Goal: Task Accomplishment & Management: Manage account settings

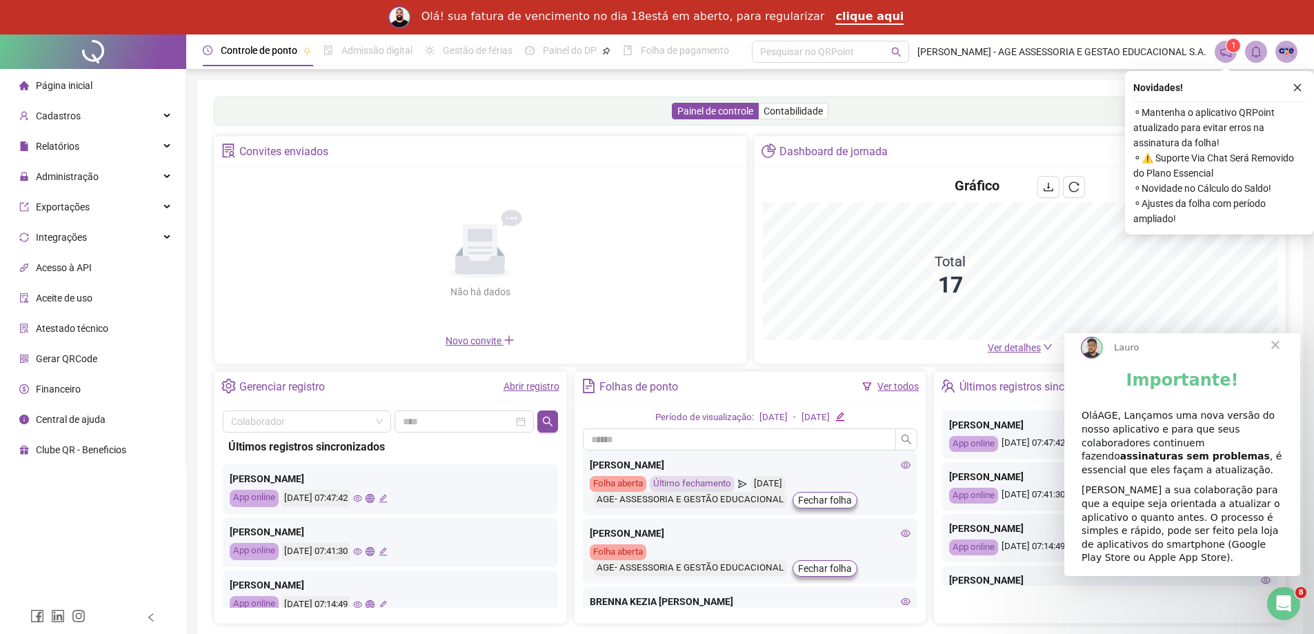
click at [1279, 356] on span "Fechar" at bounding box center [1276, 345] width 50 height 50
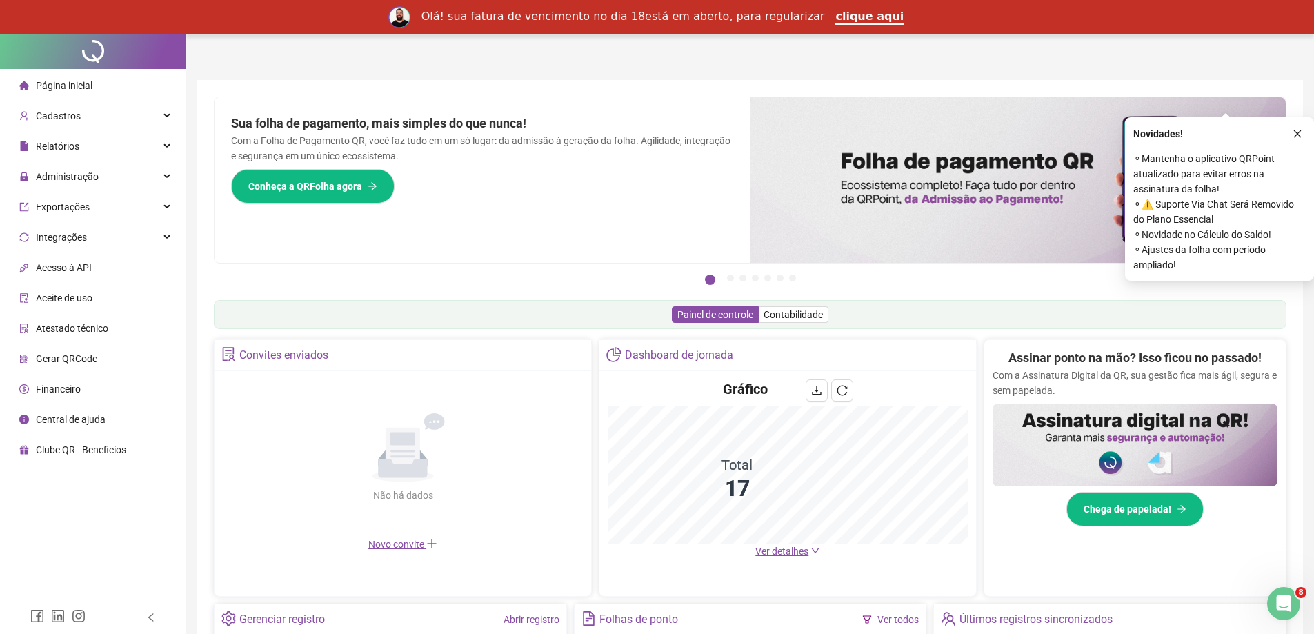
scroll to position [138, 0]
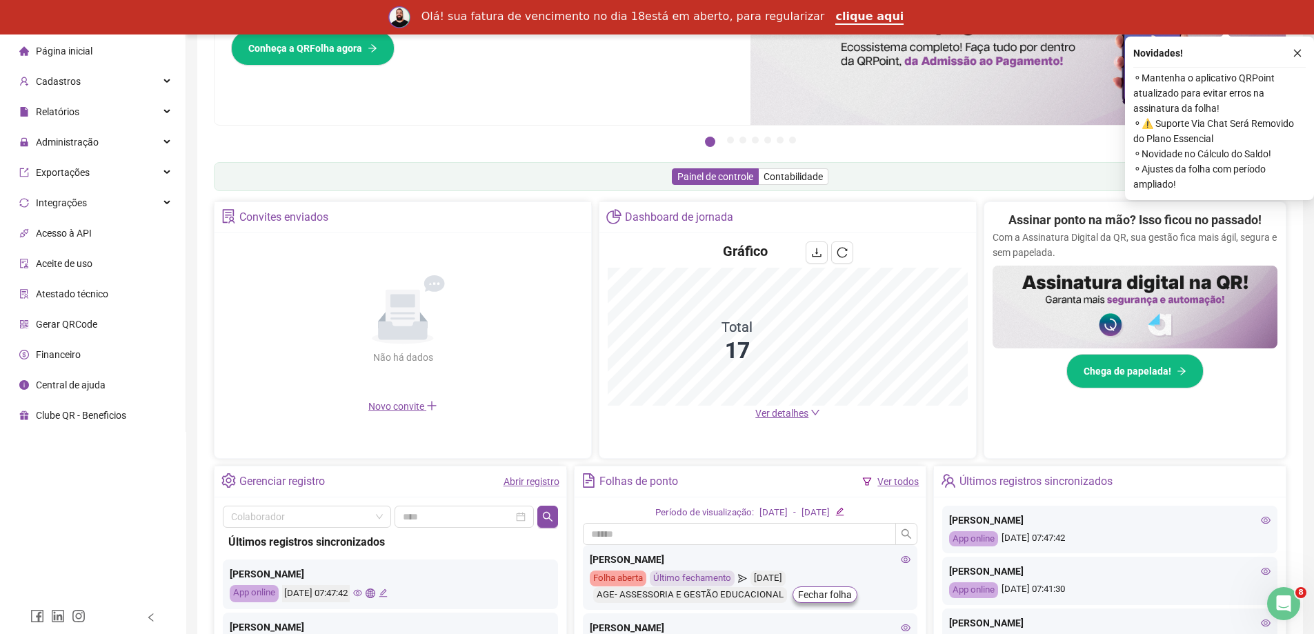
click at [804, 413] on span "Ver detalhes" at bounding box center [782, 413] width 53 height 11
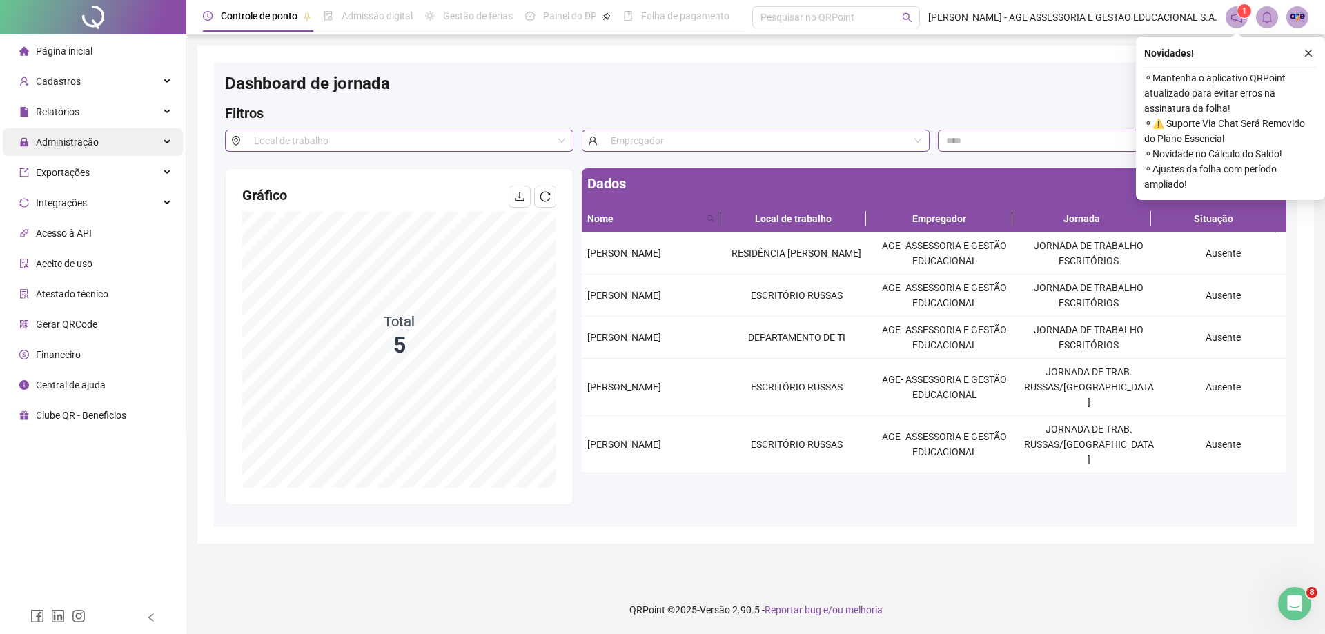
click at [166, 142] on icon at bounding box center [168, 142] width 7 height 0
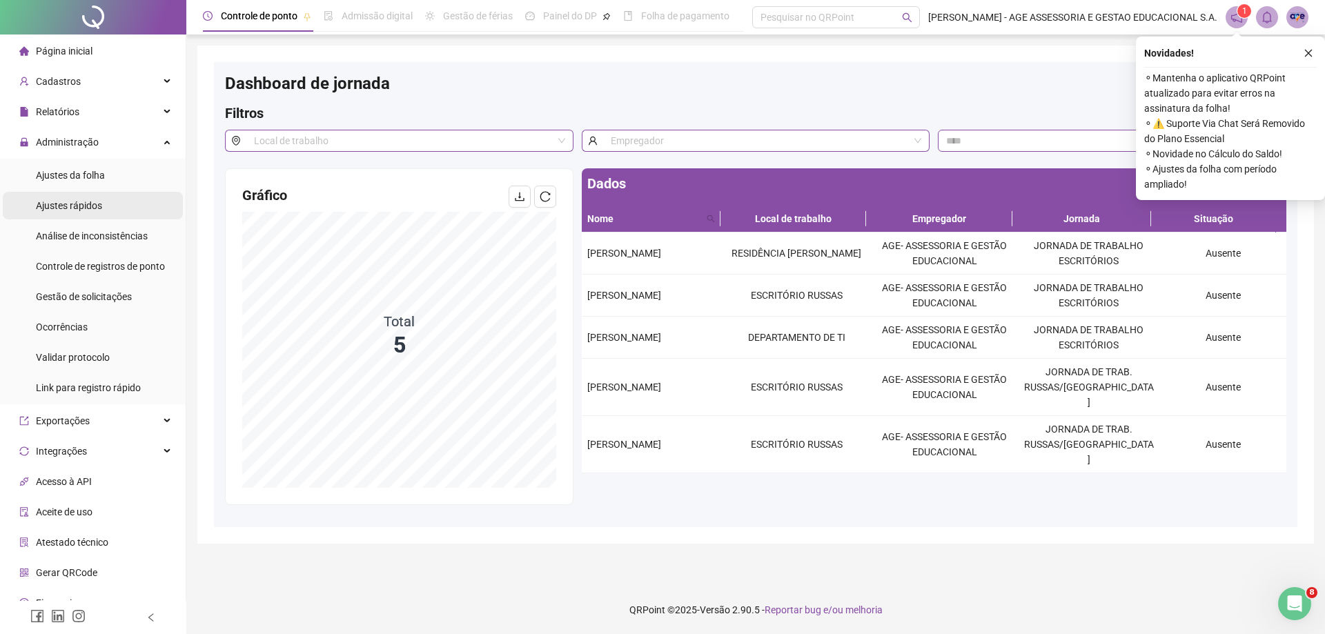
click at [115, 199] on li "Ajustes rápidos" at bounding box center [93, 206] width 180 height 28
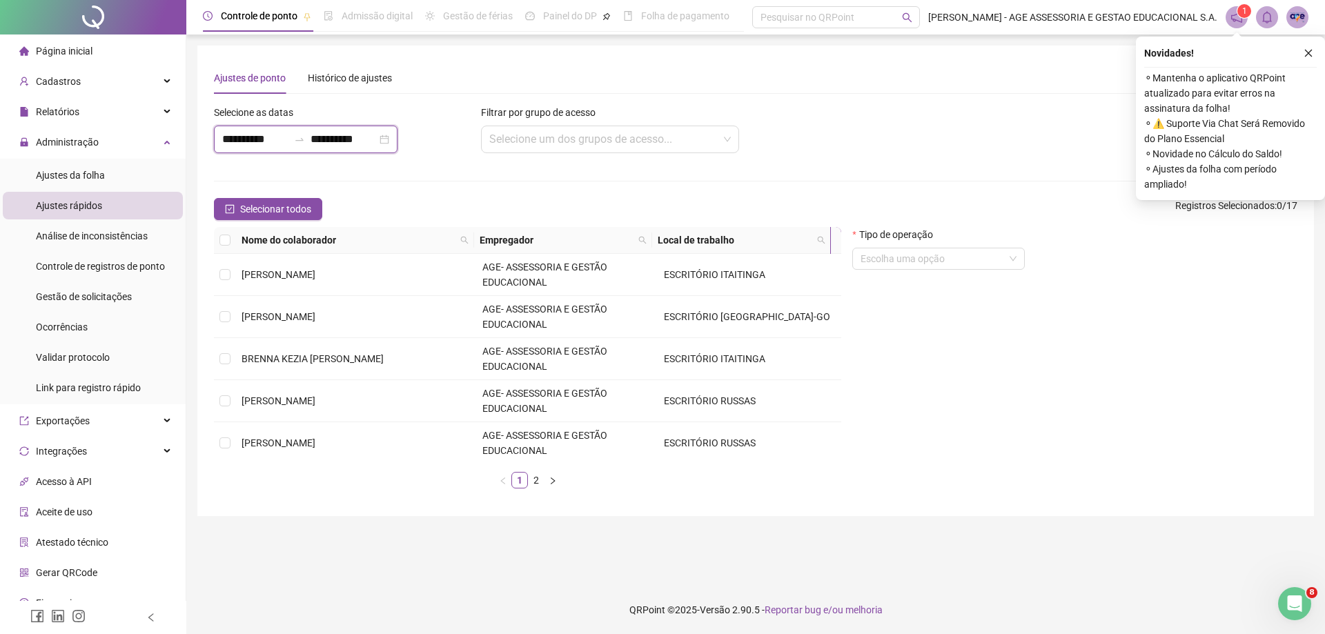
click at [250, 138] on input "**********" at bounding box center [255, 139] width 66 height 17
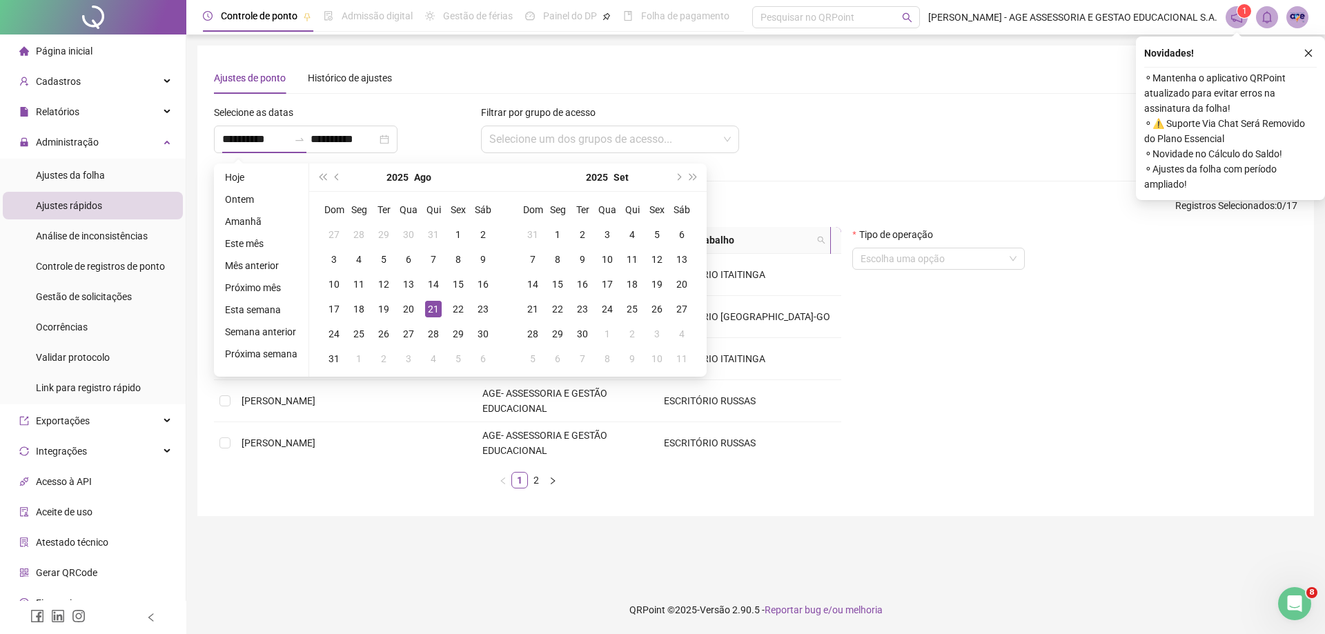
click at [842, 97] on div "**********" at bounding box center [755, 280] width 1083 height 437
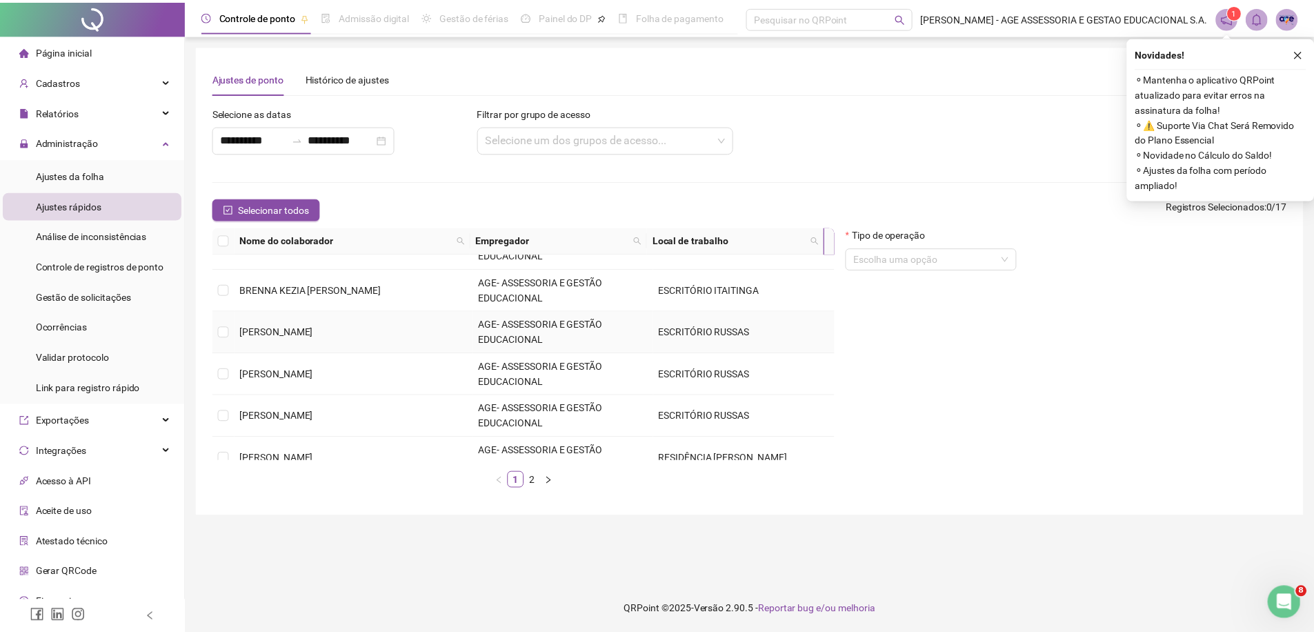
scroll to position [138, 0]
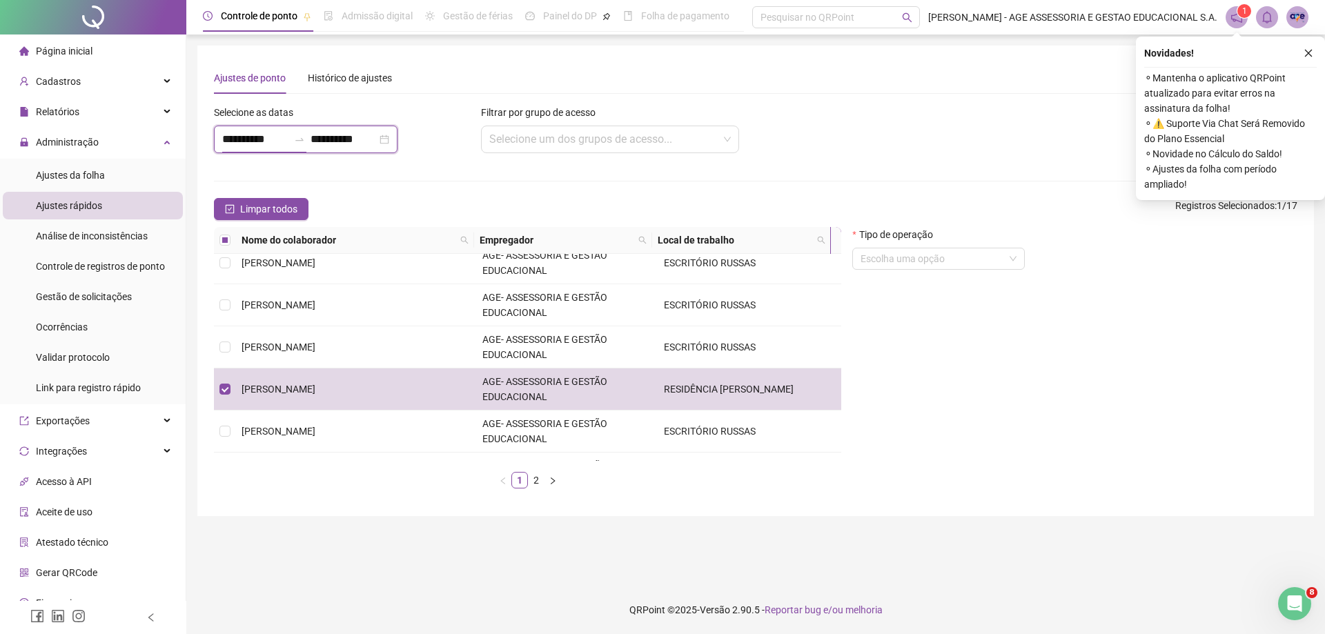
click at [244, 141] on input "**********" at bounding box center [255, 139] width 66 height 17
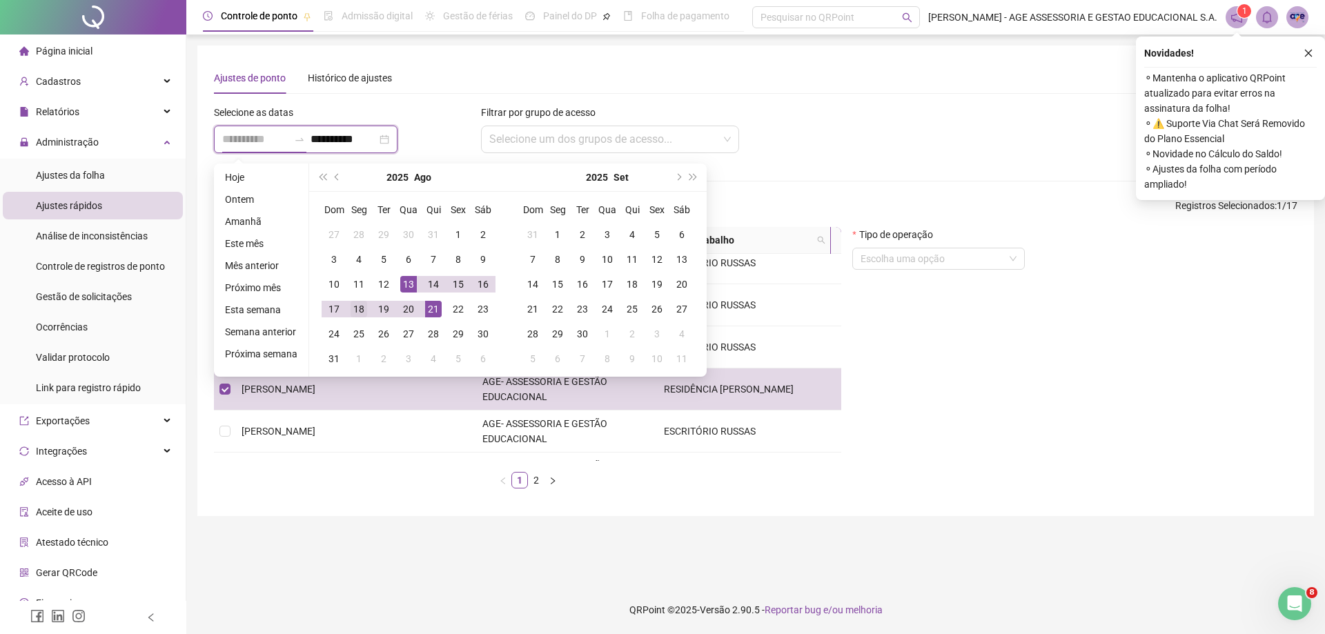
type input "**********"
click at [354, 308] on div "18" at bounding box center [359, 309] width 17 height 17
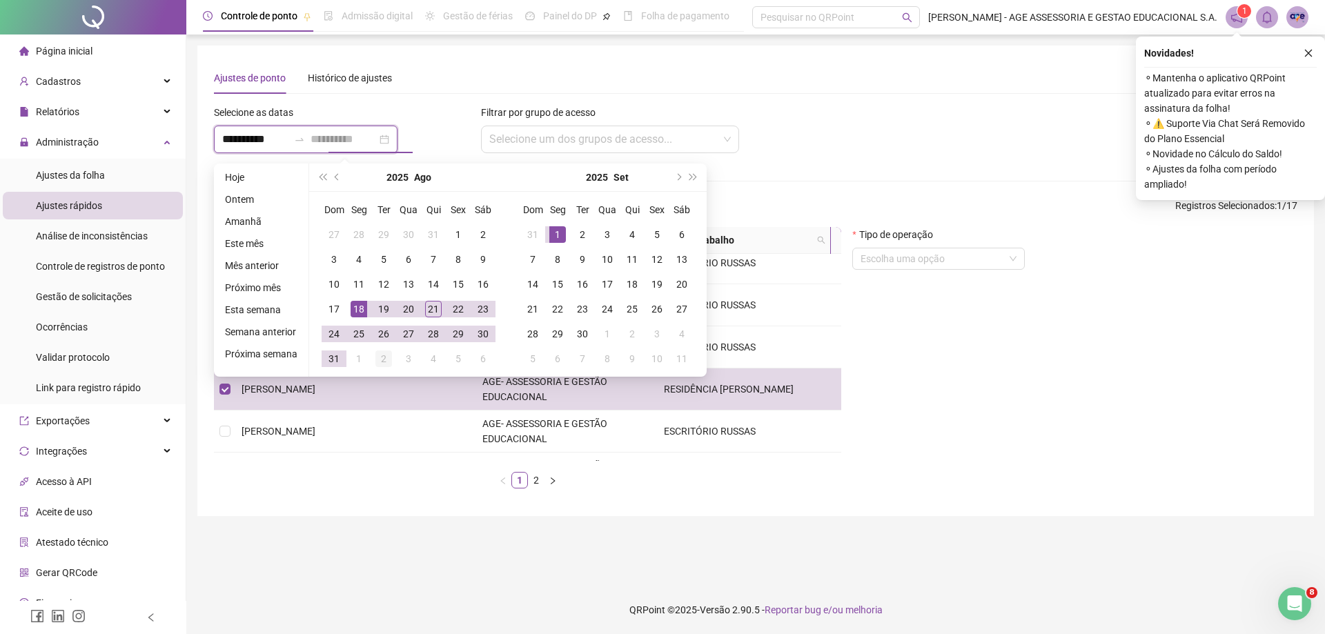
type input "**********"
click at [380, 357] on div "2" at bounding box center [383, 359] width 17 height 17
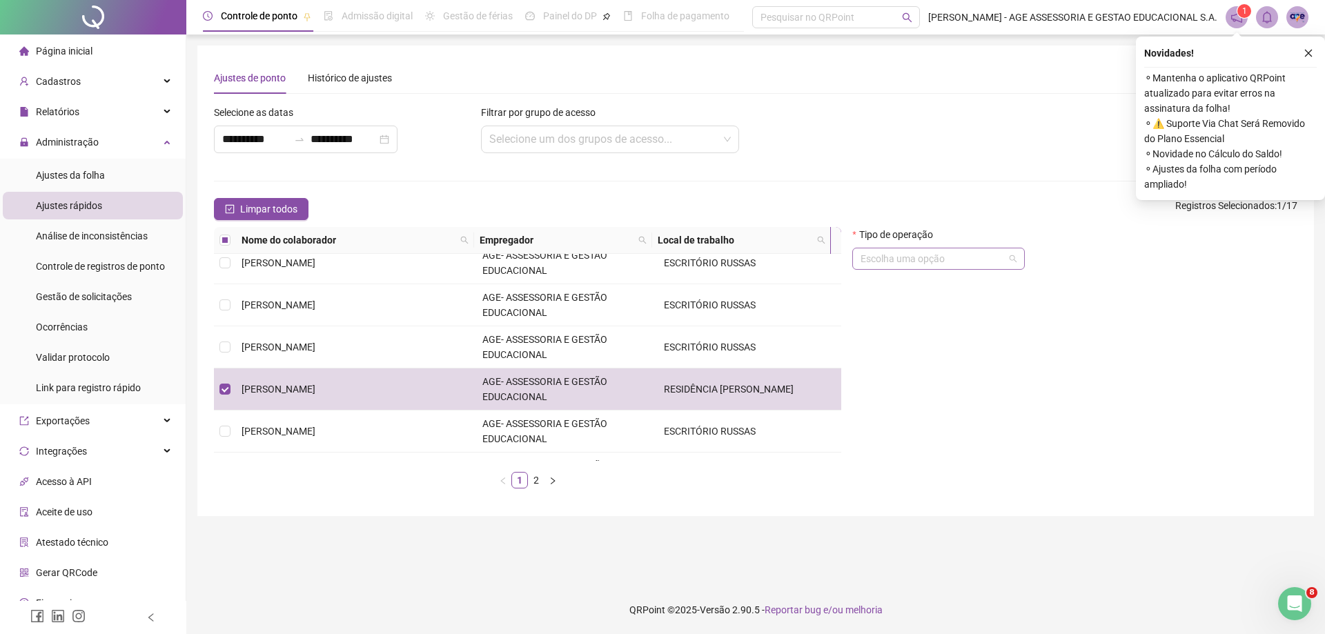
click at [898, 257] on input "search" at bounding box center [932, 258] width 144 height 21
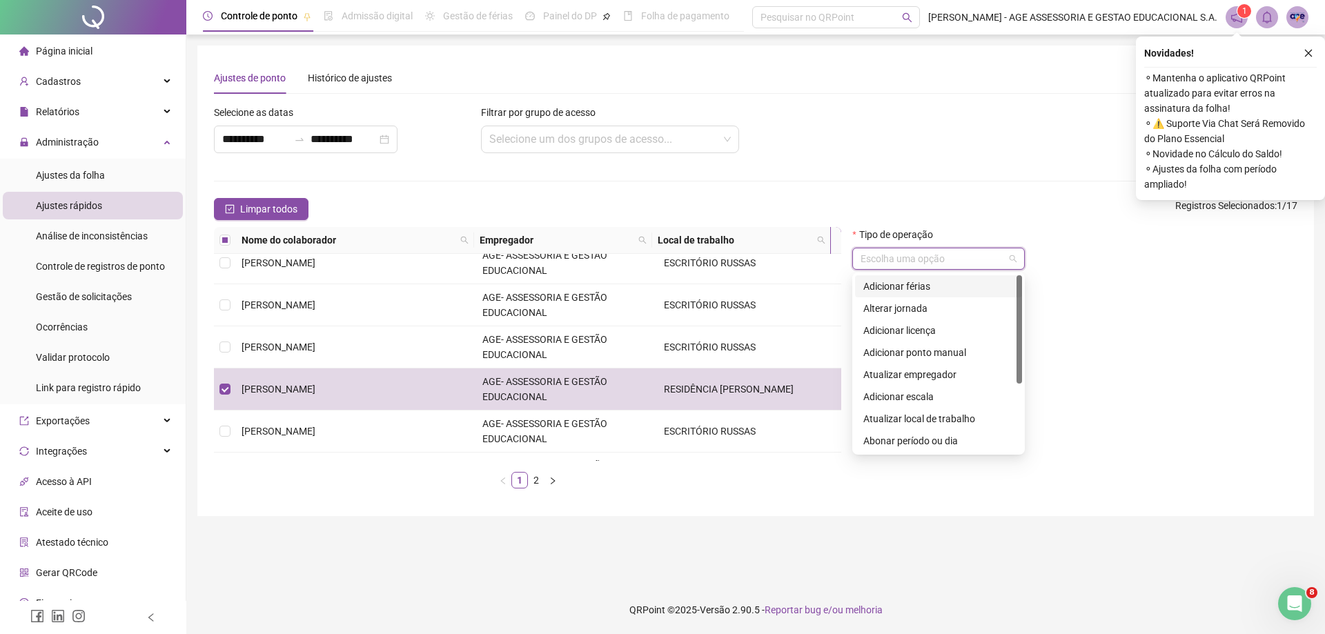
click at [899, 286] on div "Adicionar férias" at bounding box center [938, 286] width 150 height 15
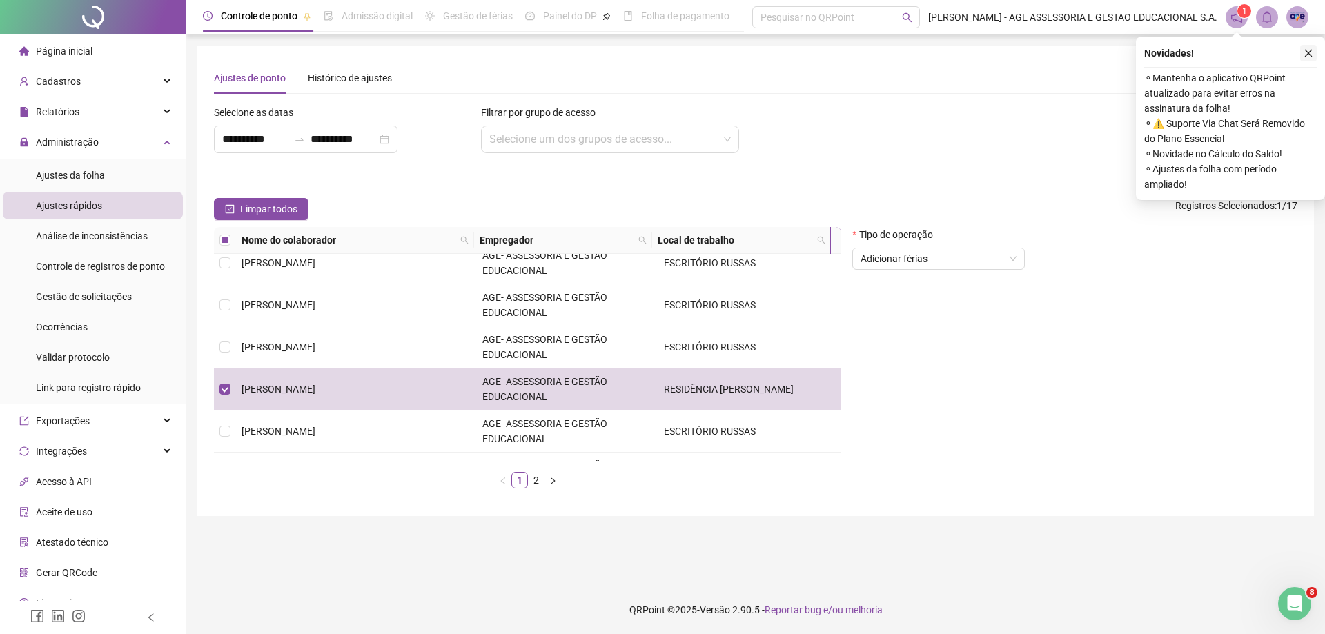
click at [1304, 50] on icon "close" at bounding box center [1308, 53] width 10 height 10
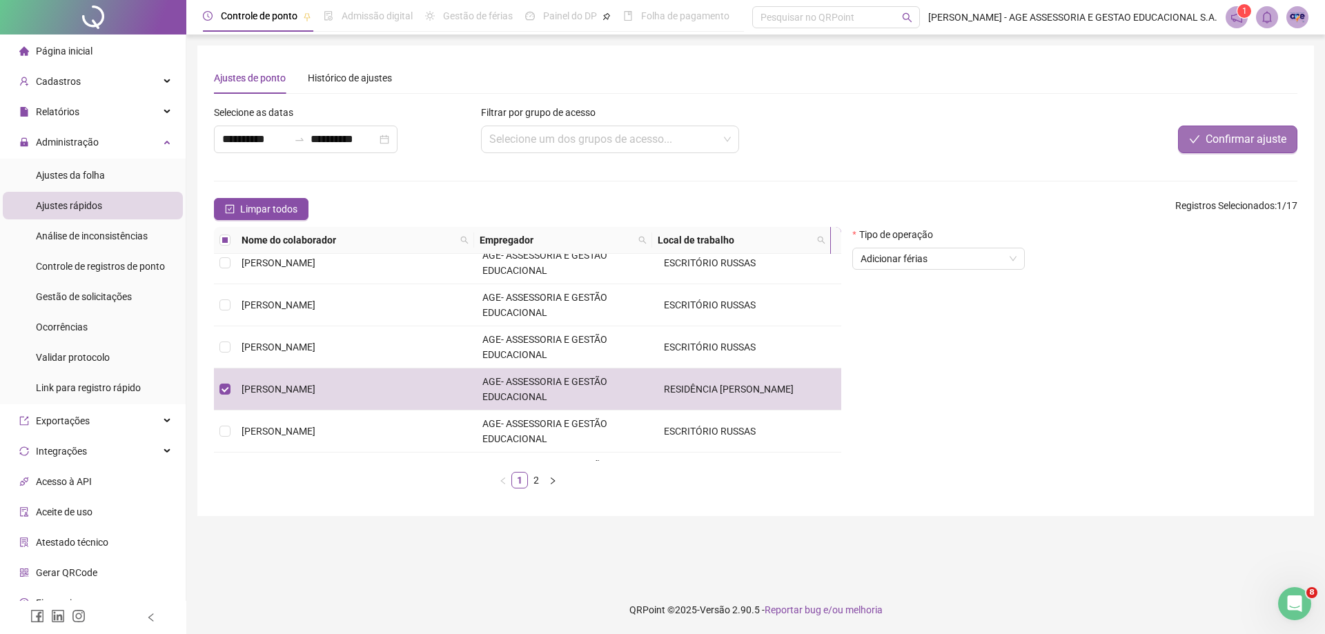
click at [1249, 137] on span "Confirmar ajuste" at bounding box center [1245, 139] width 81 height 17
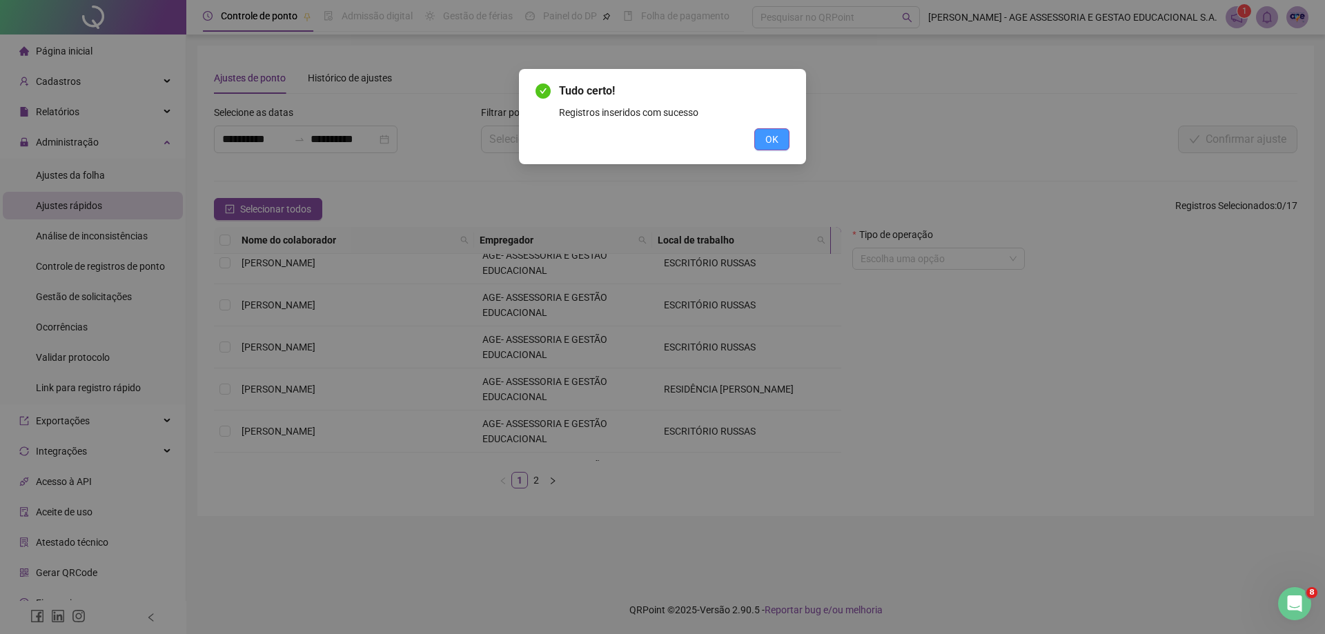
click at [771, 140] on span "OK" at bounding box center [771, 139] width 13 height 15
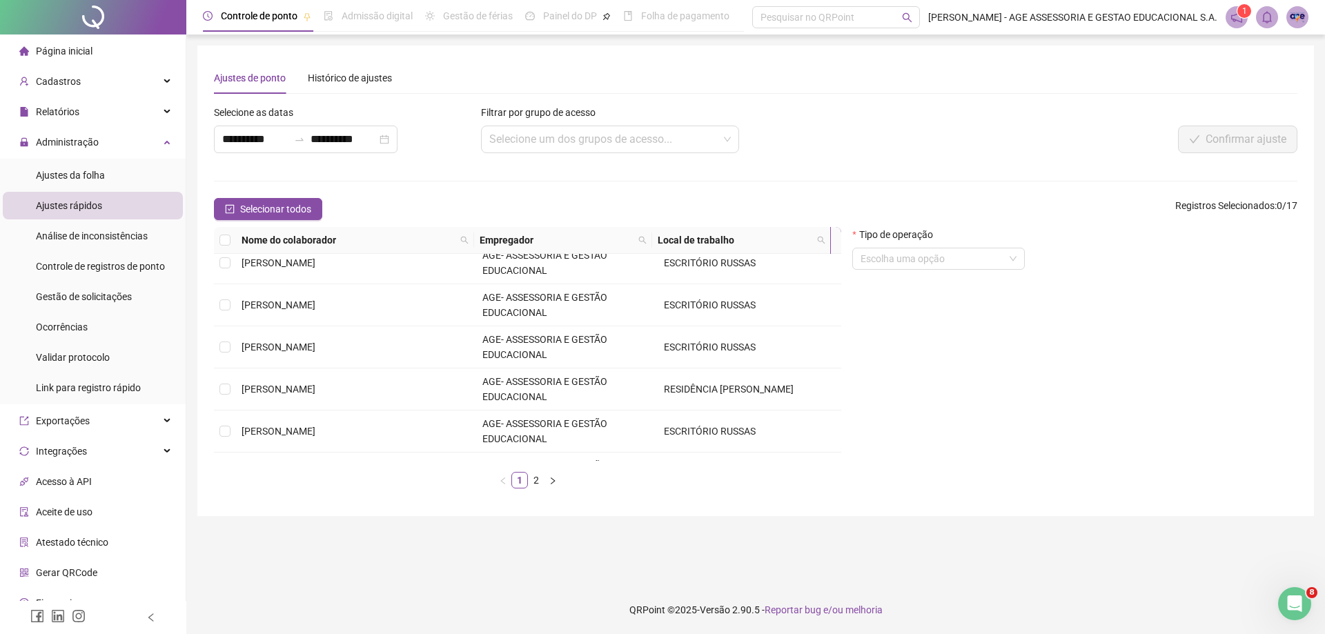
click at [85, 51] on span "Página inicial" at bounding box center [64, 51] width 57 height 11
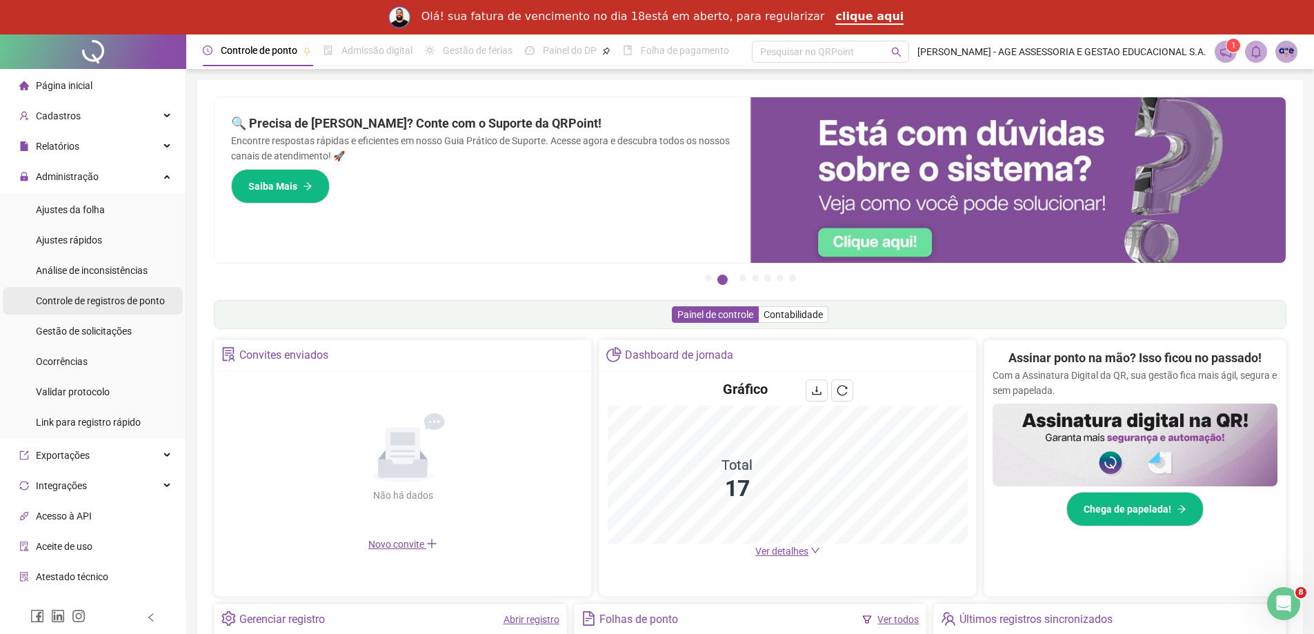
click at [139, 305] on span "Controle de registros de ponto" at bounding box center [100, 300] width 129 height 11
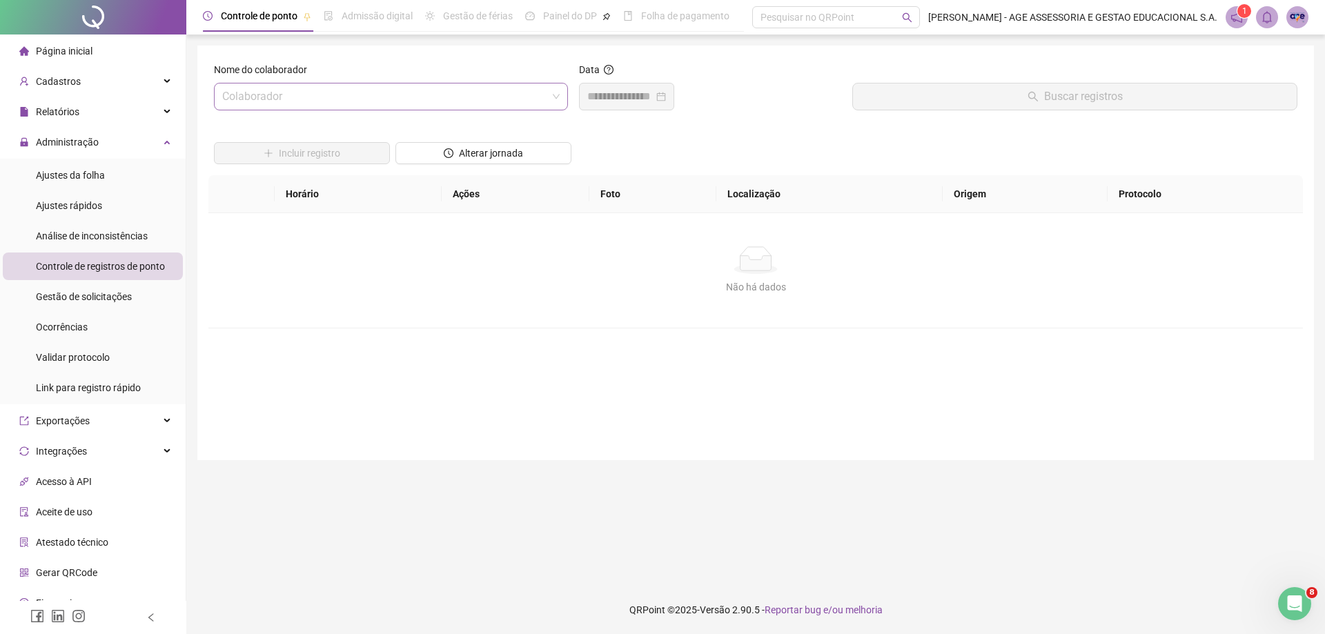
click at [317, 92] on input "search" at bounding box center [384, 96] width 325 height 26
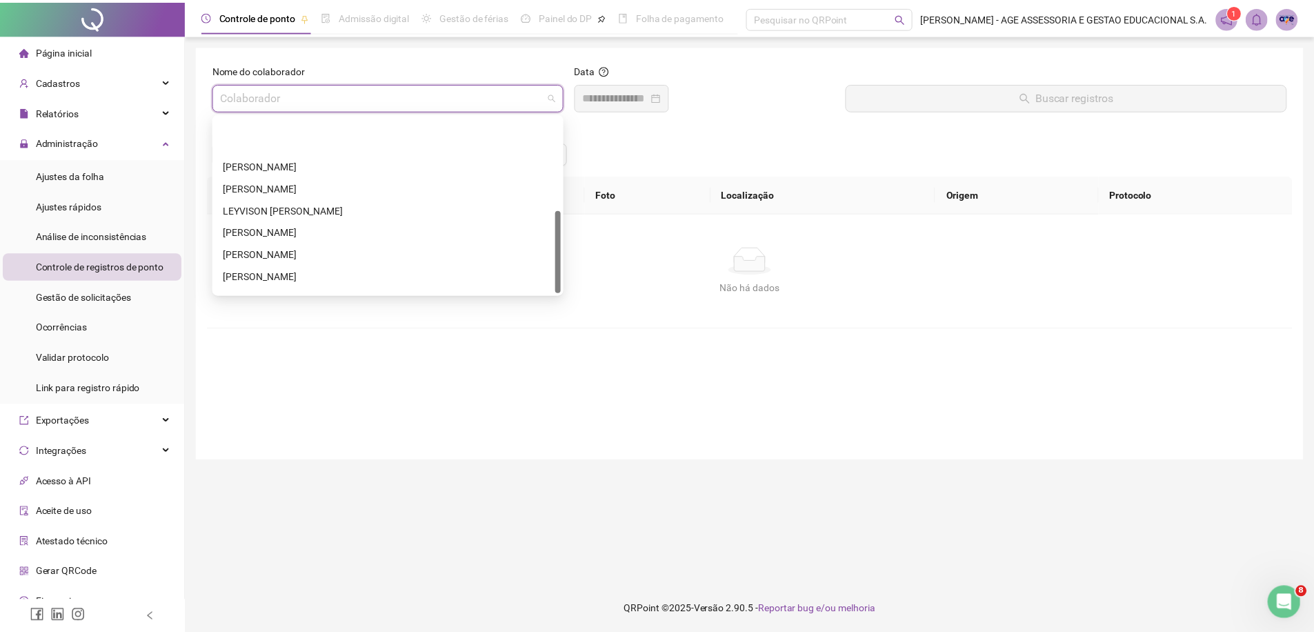
scroll to position [199, 0]
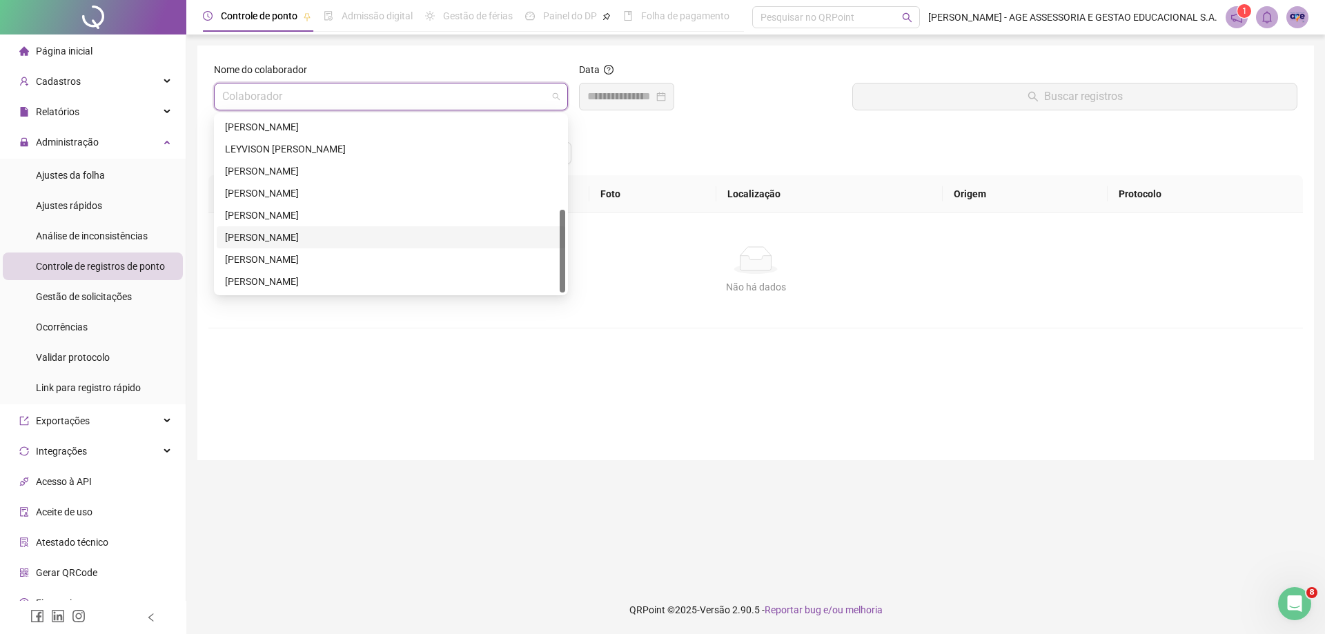
click at [313, 233] on div "[PERSON_NAME]" at bounding box center [391, 237] width 332 height 15
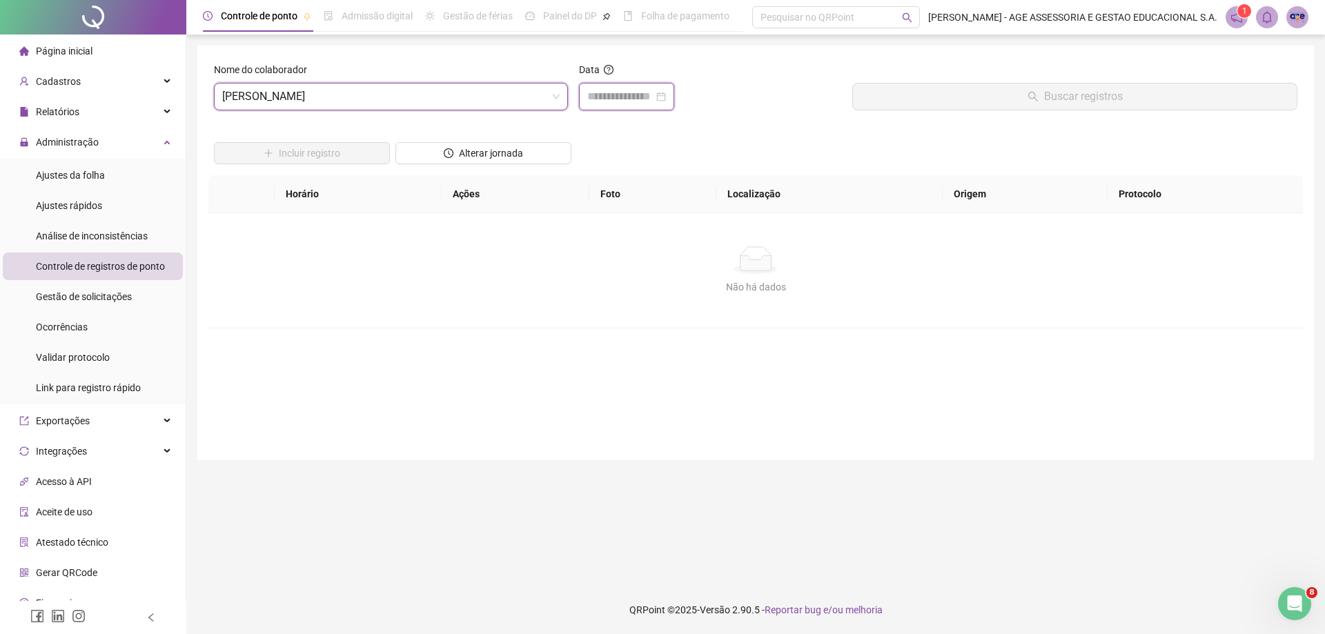
click at [615, 95] on input at bounding box center [620, 96] width 66 height 17
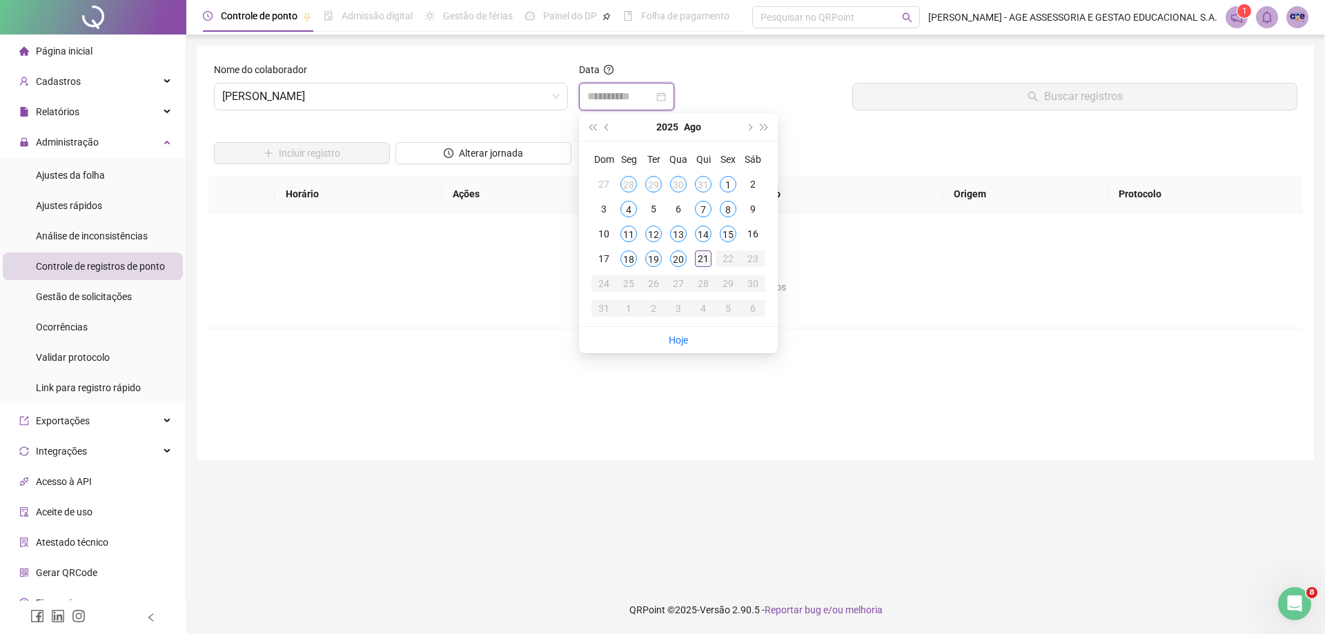
type input "**********"
click at [707, 259] on div "21" at bounding box center [703, 258] width 17 height 17
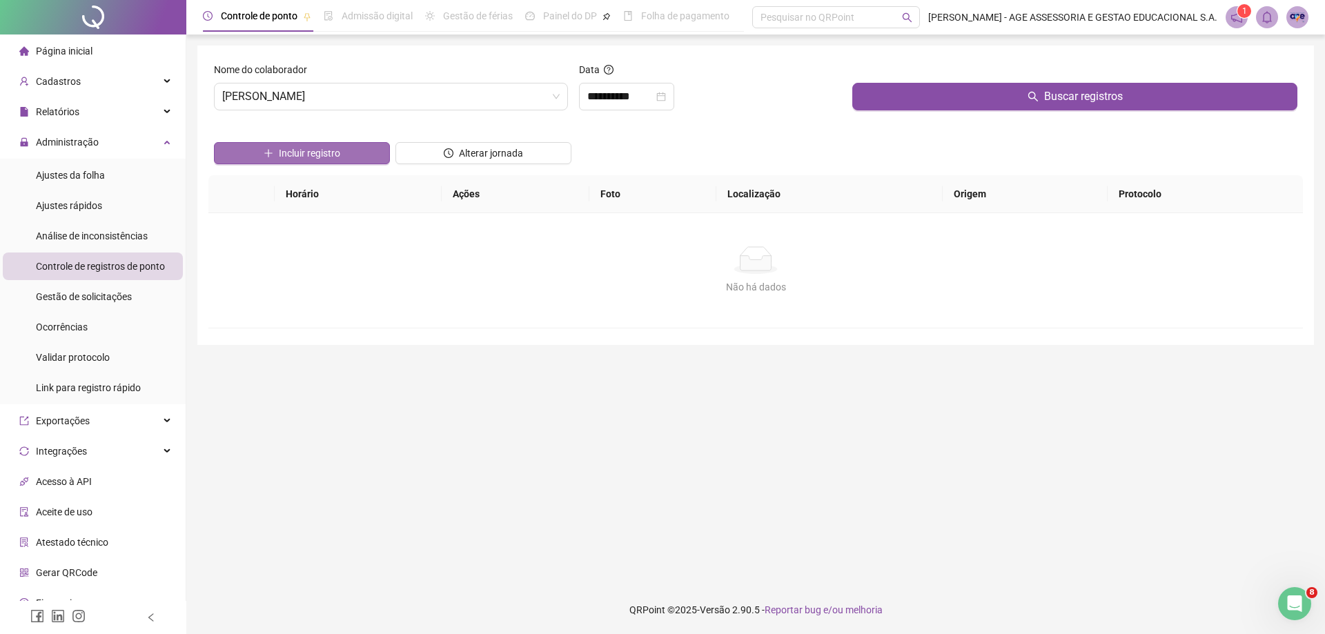
click at [342, 160] on button "Incluir registro" at bounding box center [302, 153] width 176 height 22
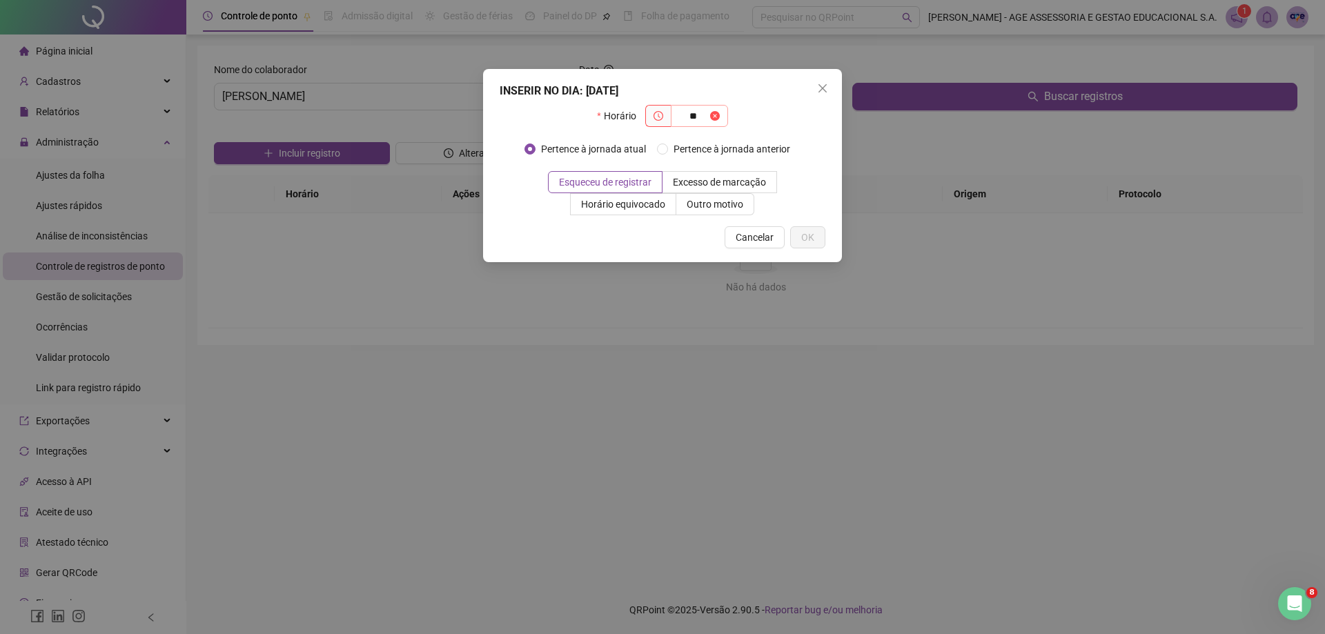
type input "**"
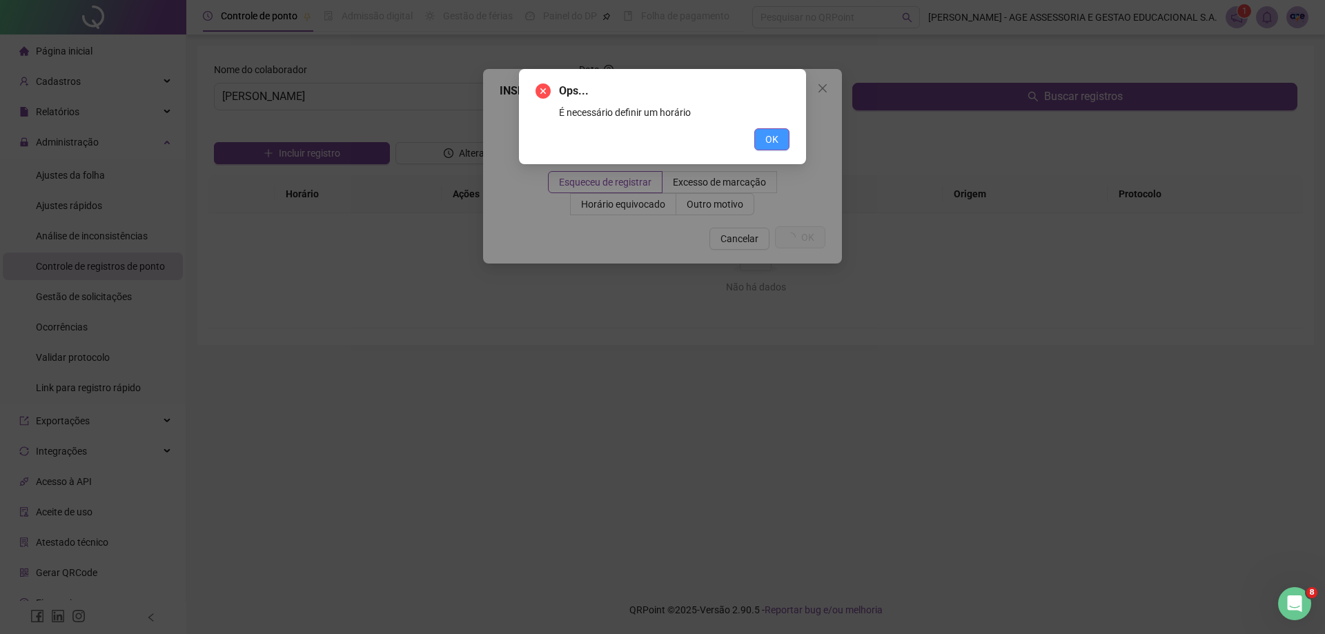
click at [785, 136] on button "OK" at bounding box center [771, 139] width 35 height 22
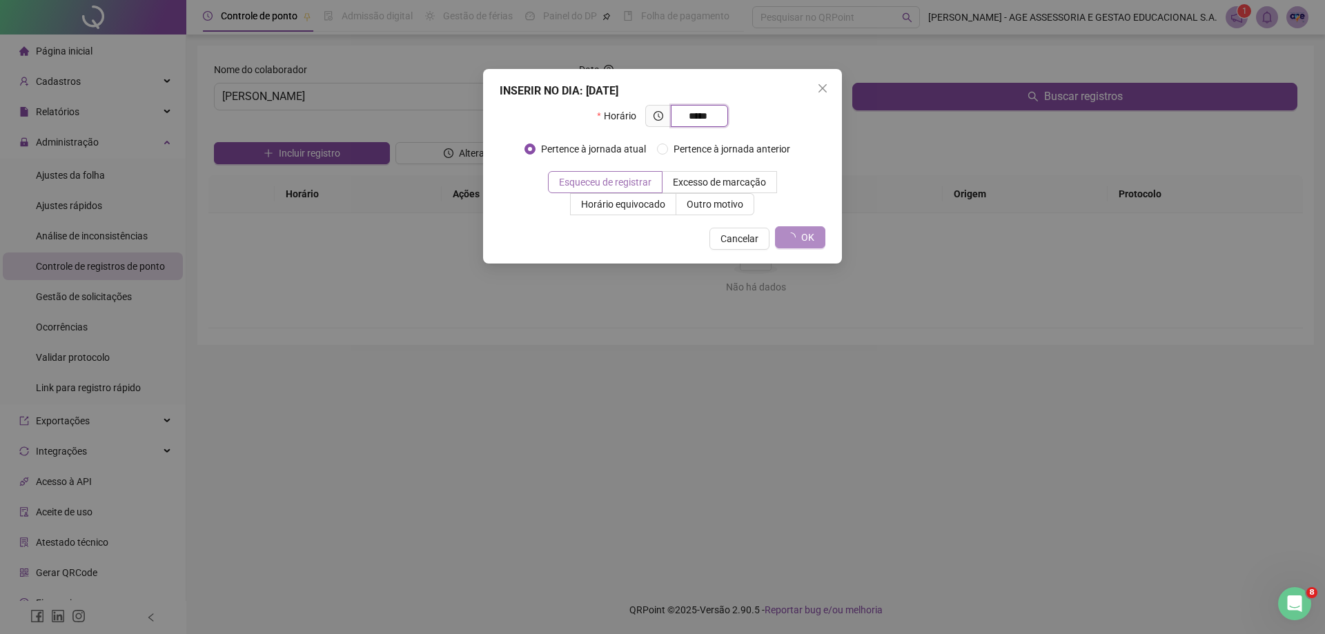
type input "*****"
click at [639, 186] on span "Esqueceu de registrar" at bounding box center [605, 182] width 92 height 11
click at [825, 88] on icon "close" at bounding box center [822, 88] width 11 height 11
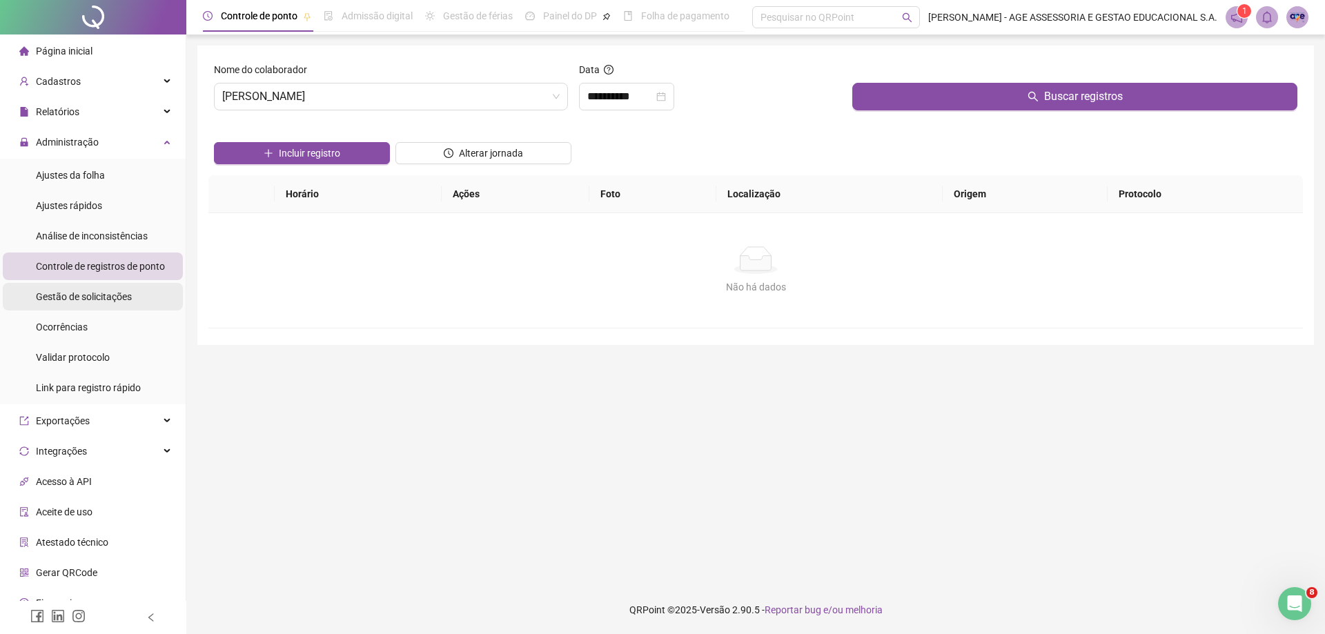
click at [115, 291] on span "Gestão de solicitações" at bounding box center [84, 296] width 96 height 11
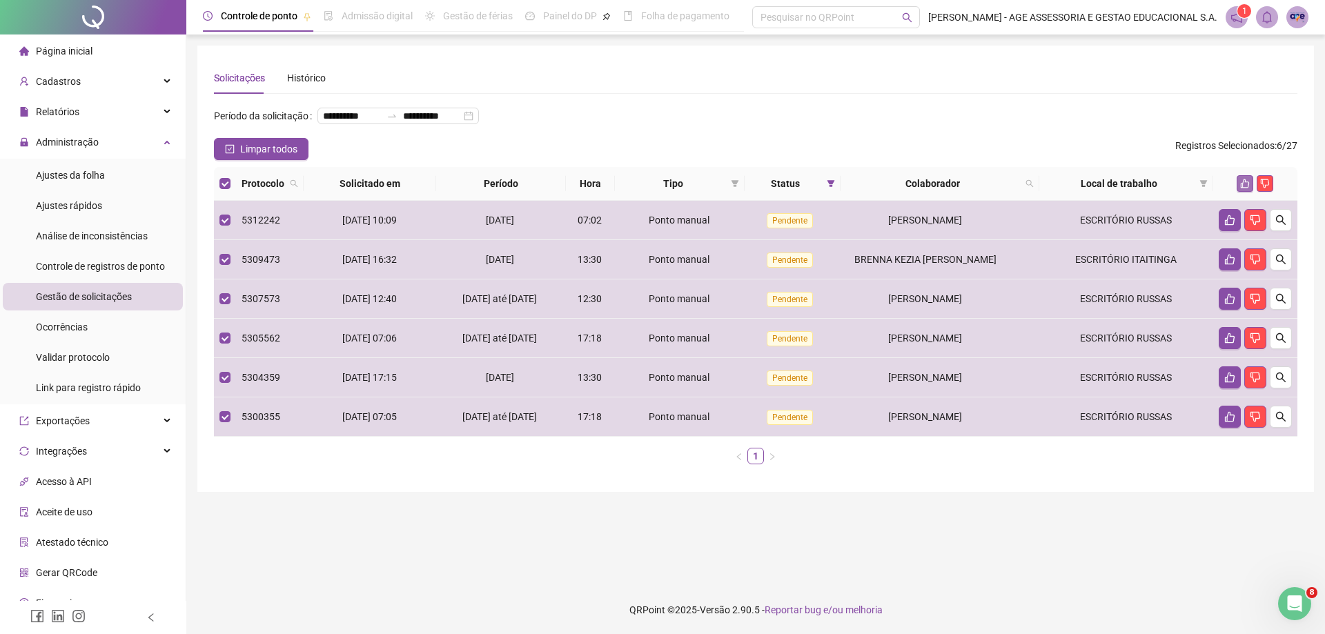
click at [1241, 188] on icon "like" at bounding box center [1245, 183] width 9 height 9
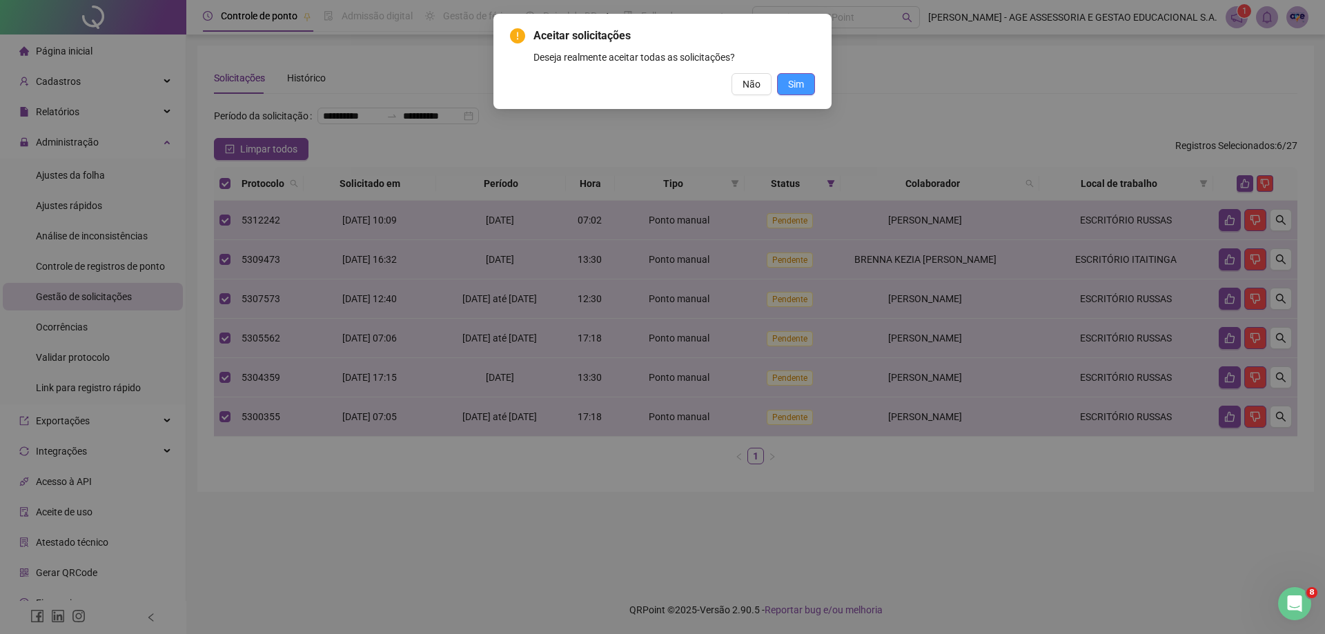
click at [800, 79] on span "Sim" at bounding box center [796, 84] width 16 height 15
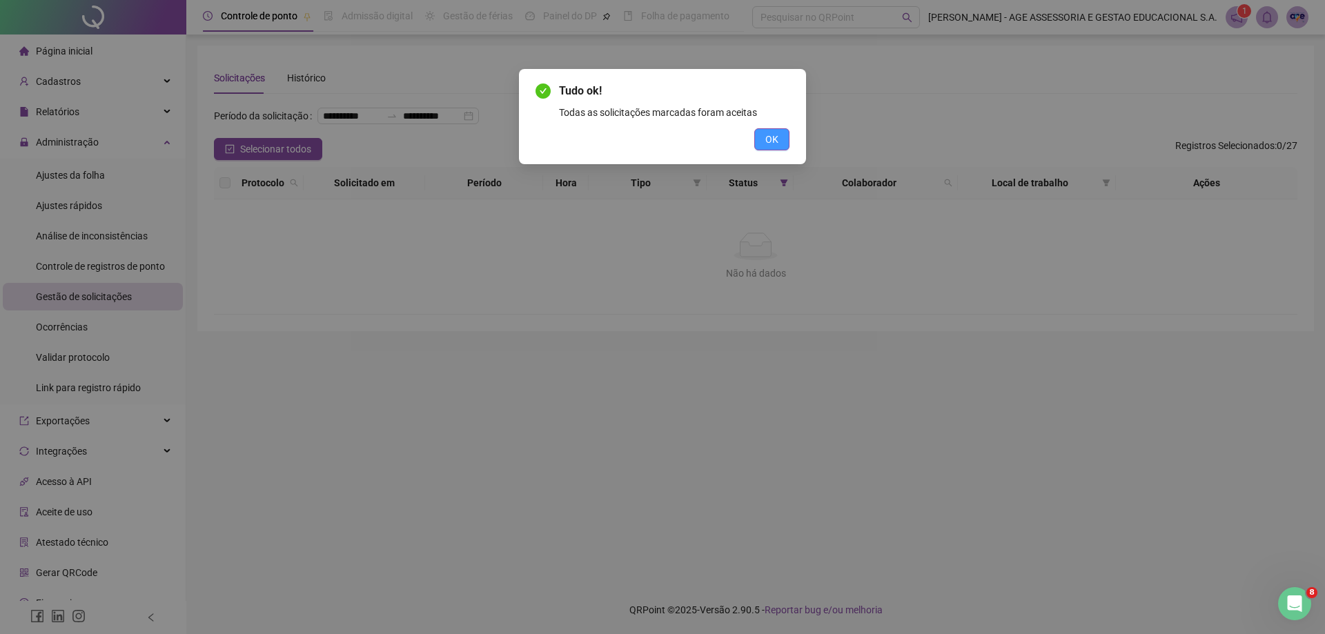
click at [762, 138] on button "OK" at bounding box center [771, 139] width 35 height 22
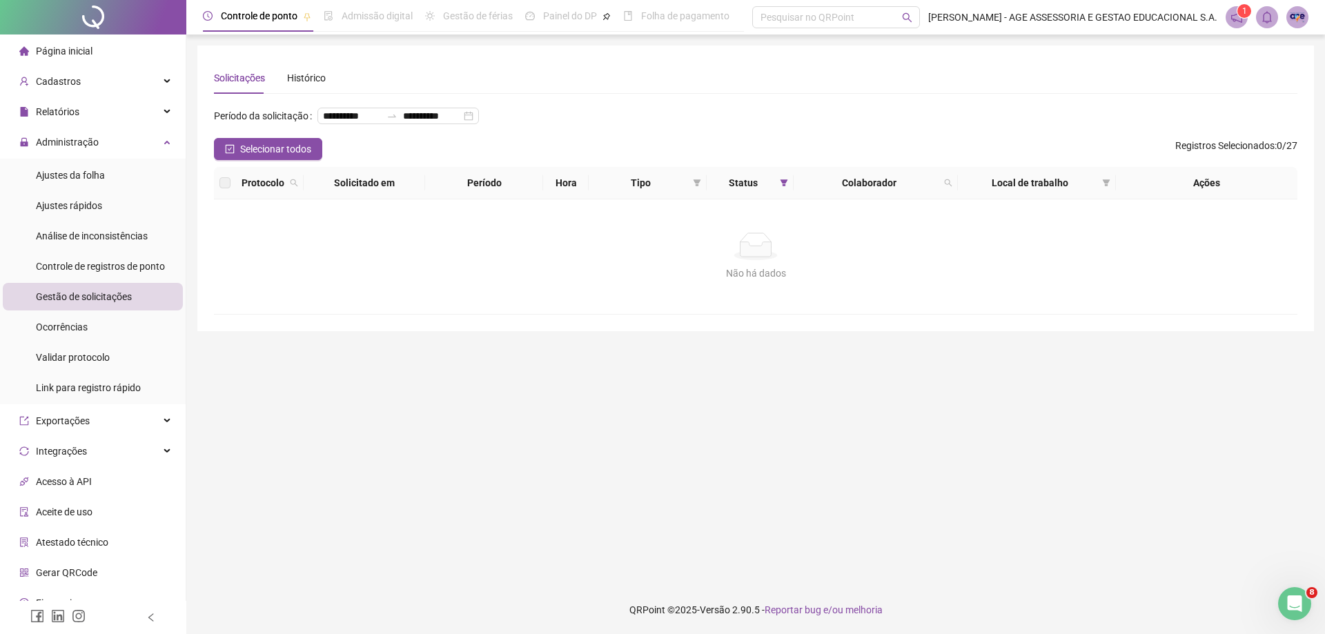
click at [88, 51] on span "Página inicial" at bounding box center [64, 51] width 57 height 11
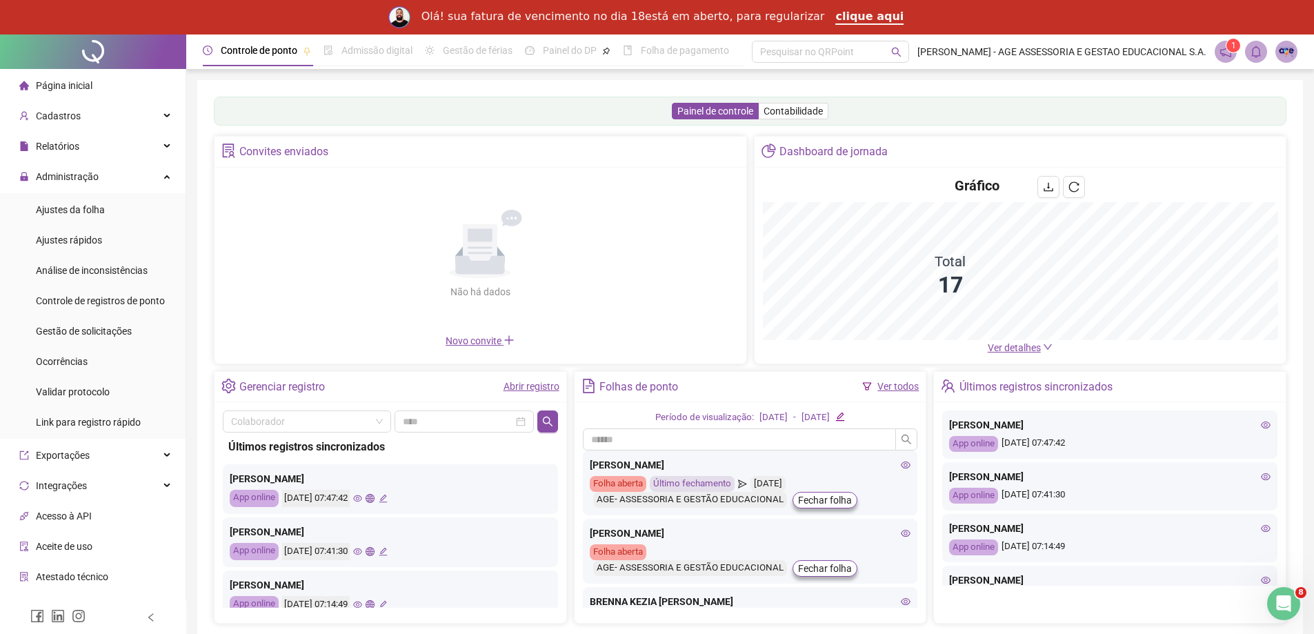
click at [1043, 346] on icon "down" at bounding box center [1048, 347] width 10 height 10
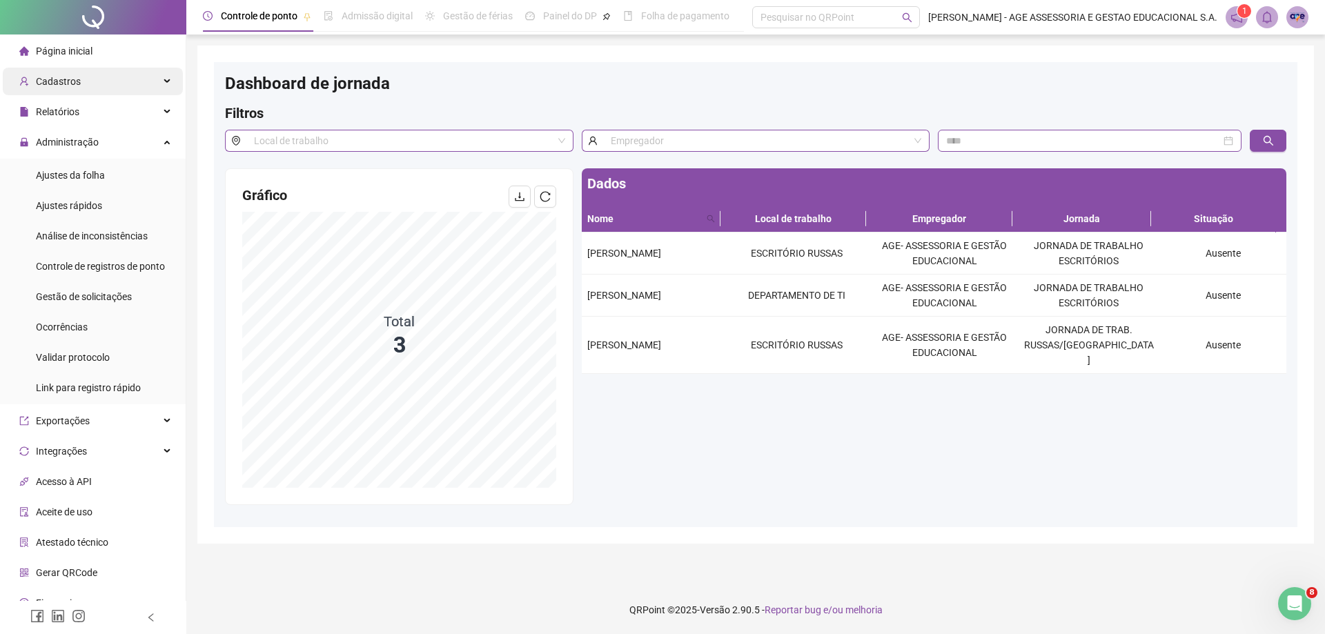
click at [83, 81] on div "Cadastros" at bounding box center [93, 82] width 180 height 28
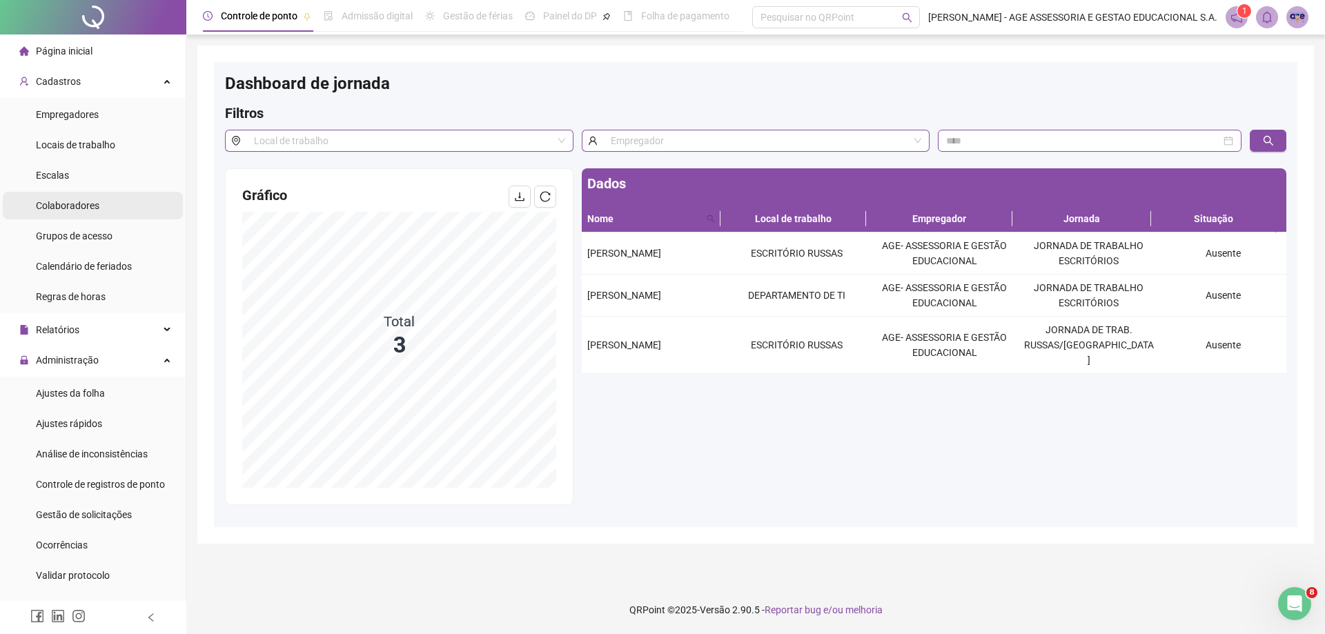
click at [99, 204] on li "Colaboradores" at bounding box center [93, 206] width 180 height 28
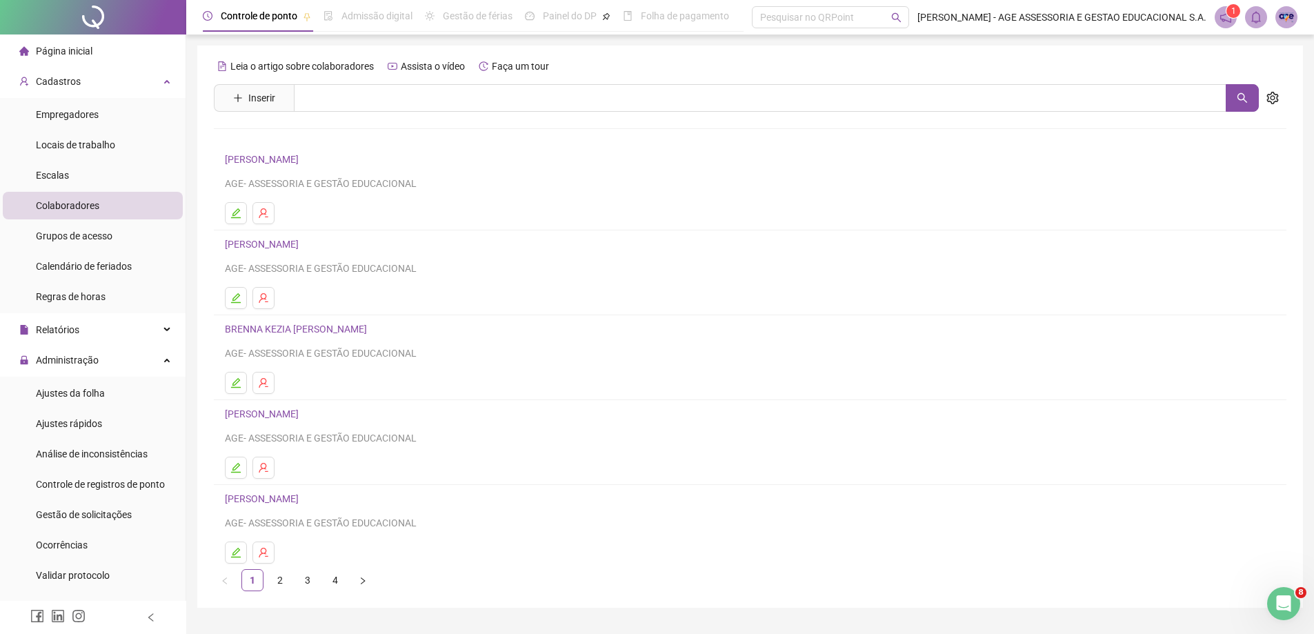
scroll to position [33, 0]
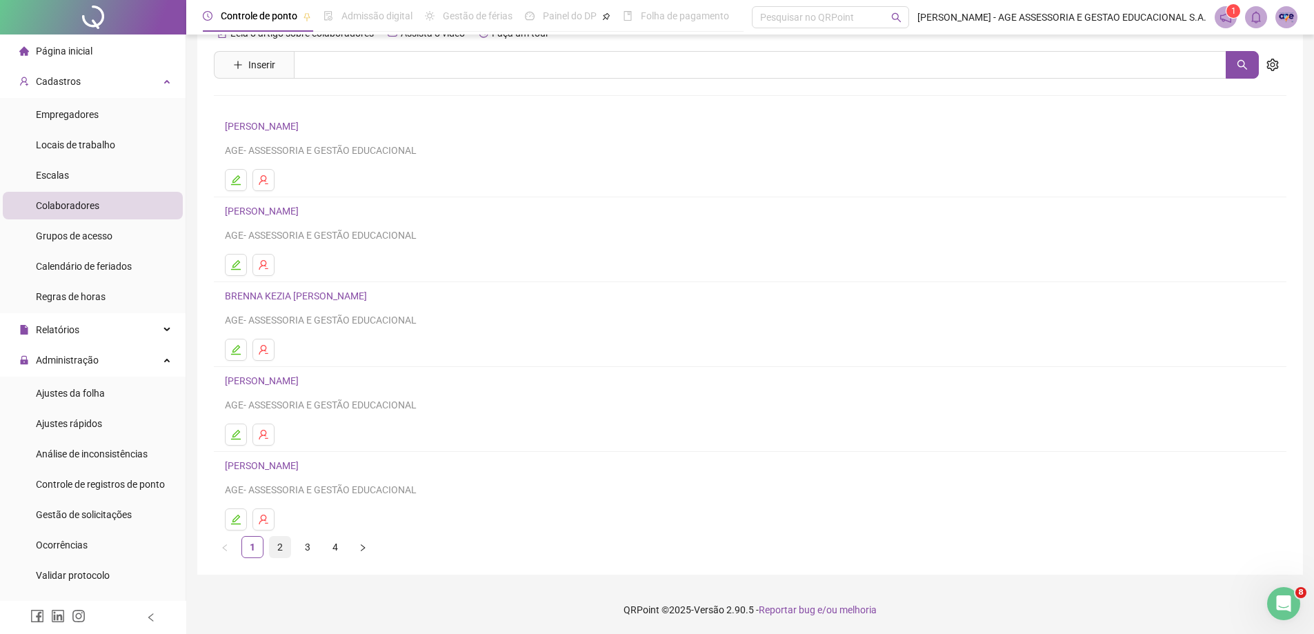
click at [282, 548] on link "2" at bounding box center [280, 547] width 21 height 21
click at [305, 546] on link "3" at bounding box center [307, 547] width 21 height 21
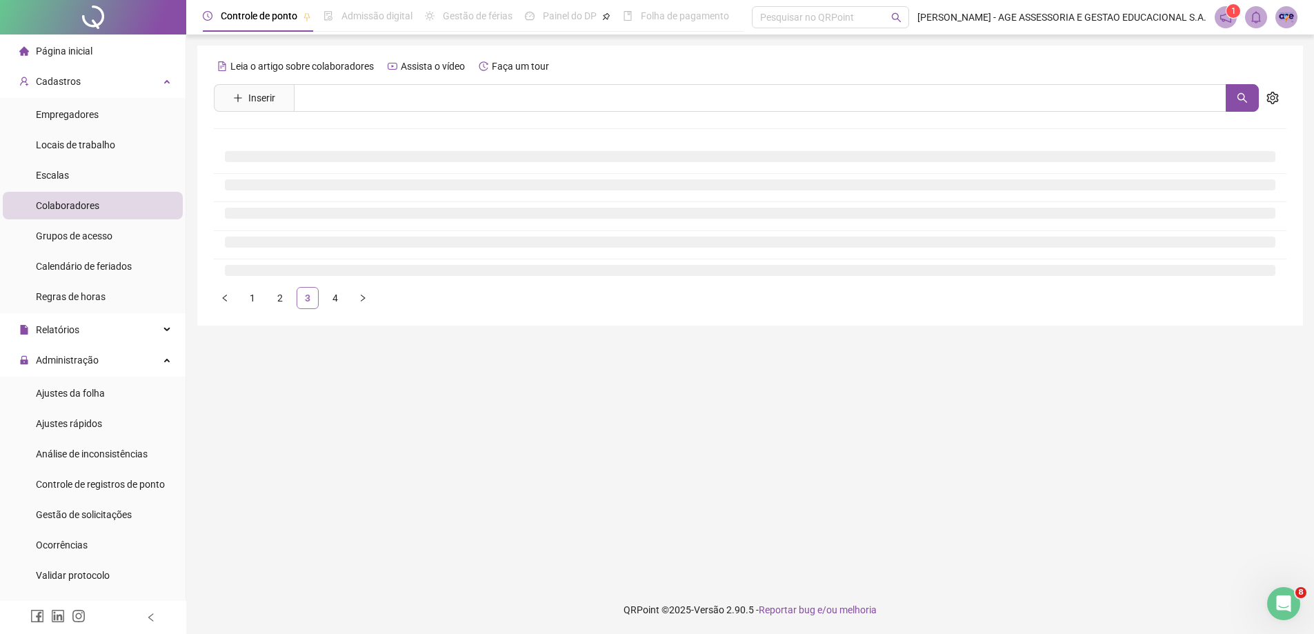
scroll to position [0, 0]
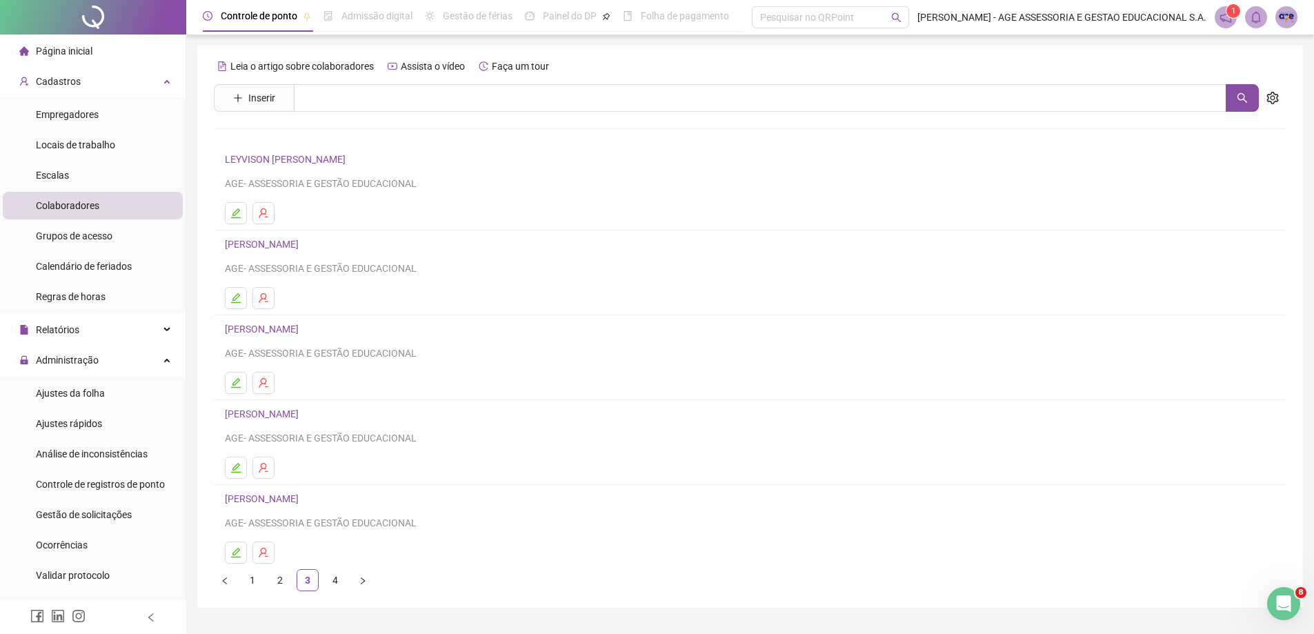
click at [303, 247] on link "[PERSON_NAME]" at bounding box center [264, 244] width 78 height 11
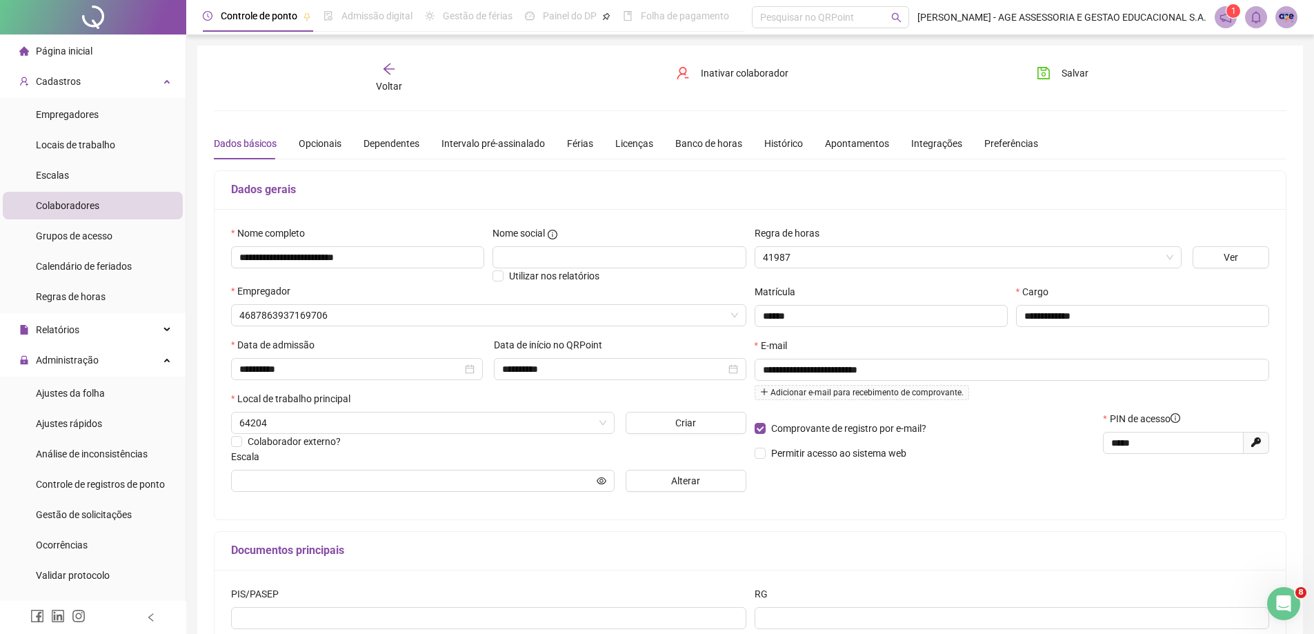
type input "**********"
click at [728, 70] on span "Inativar colaborador" at bounding box center [745, 73] width 88 height 15
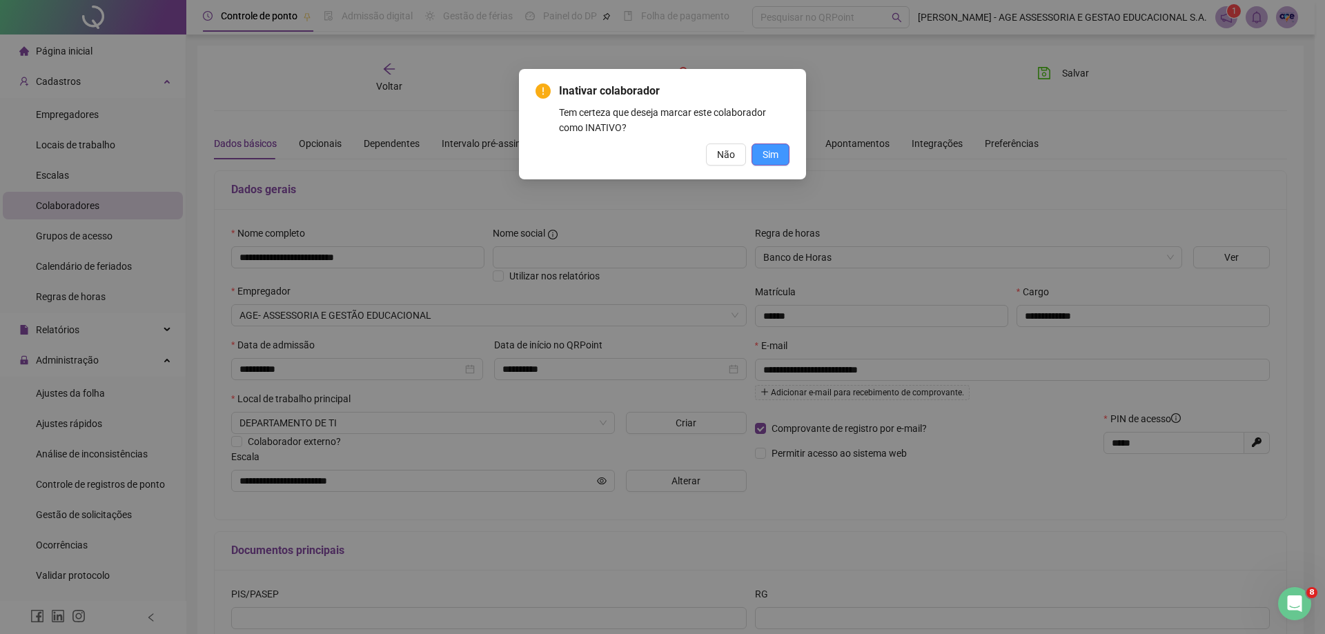
click at [767, 158] on span "Sim" at bounding box center [770, 154] width 16 height 15
